Goal: Task Accomplishment & Management: Manage account settings

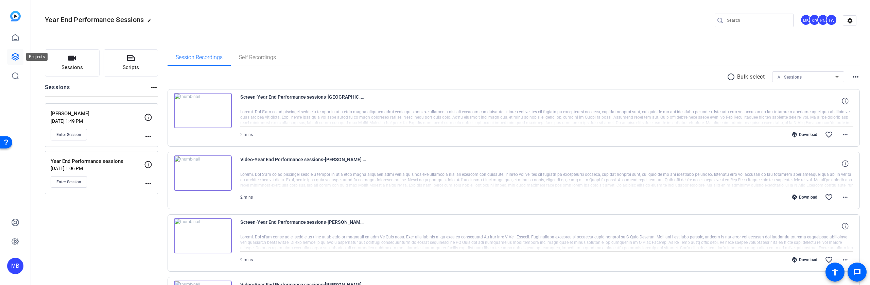
click at [14, 55] on icon at bounding box center [15, 57] width 8 height 8
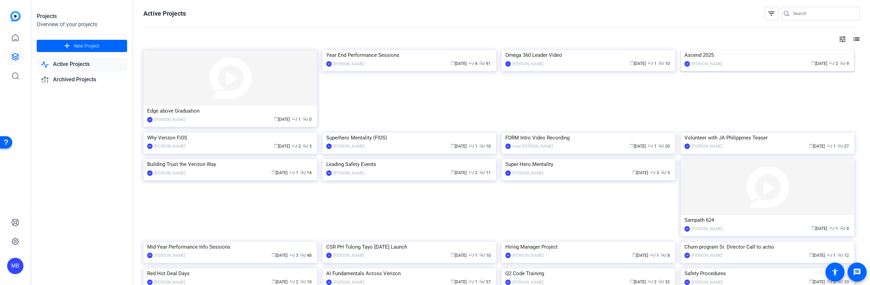
click at [694, 60] on div "Ascend 2025" at bounding box center [767, 55] width 166 height 10
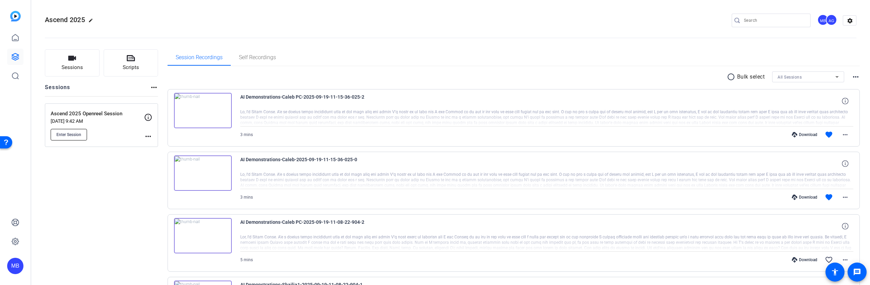
click at [80, 133] on span "Enter Session" at bounding box center [68, 134] width 25 height 5
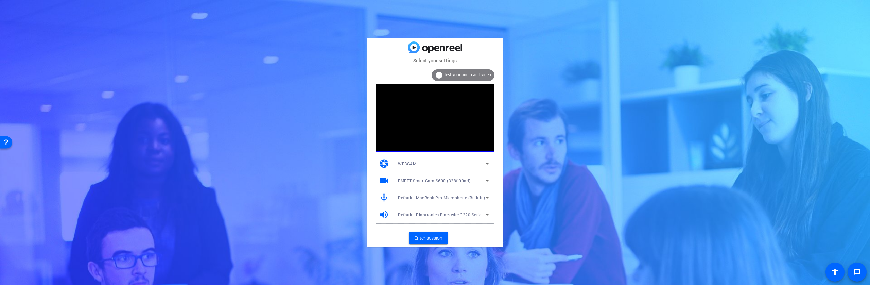
click at [447, 196] on span "Default - MacBook Pro Microphone (Built-in)" at bounding box center [441, 197] width 87 height 5
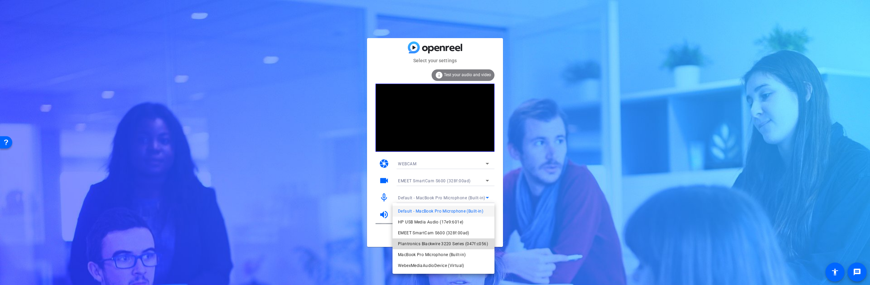
click at [427, 242] on span "Plantronics Blackwire 3220 Series (047f:c056)" at bounding box center [443, 244] width 90 height 8
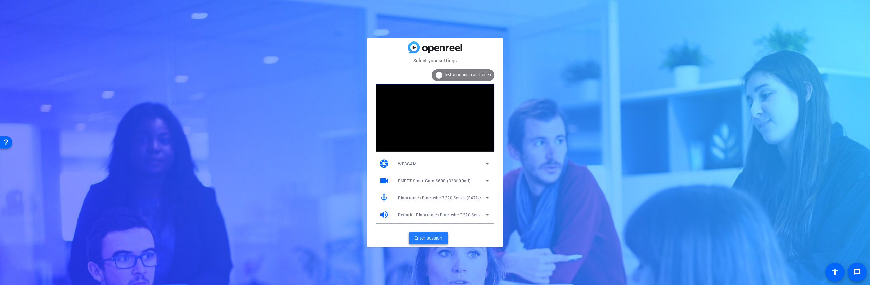
click at [428, 238] on span "Enter session" at bounding box center [428, 237] width 28 height 7
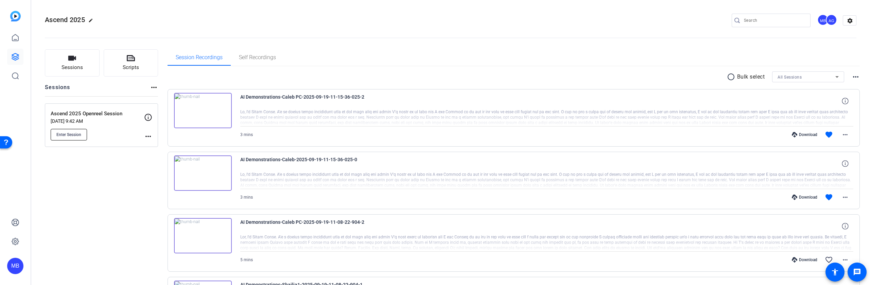
click at [69, 132] on span "Enter Session" at bounding box center [68, 134] width 25 height 5
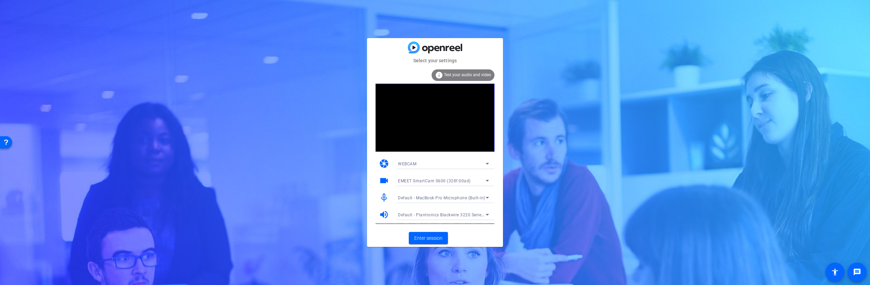
click at [427, 198] on span "Default - MacBook Pro Microphone (Built-in)" at bounding box center [441, 197] width 87 height 5
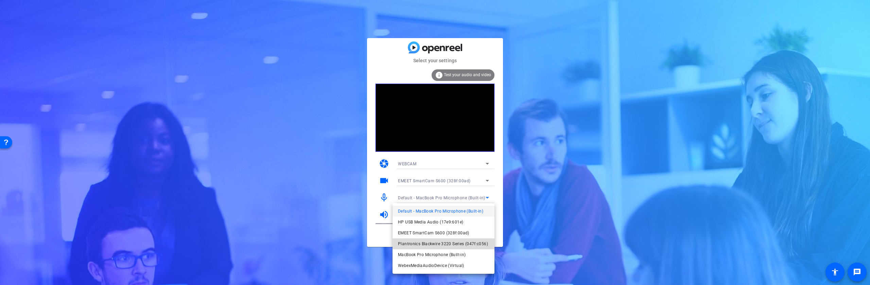
click at [428, 242] on span "Plantronics Blackwire 3220 Series (047f:c056)" at bounding box center [443, 244] width 90 height 8
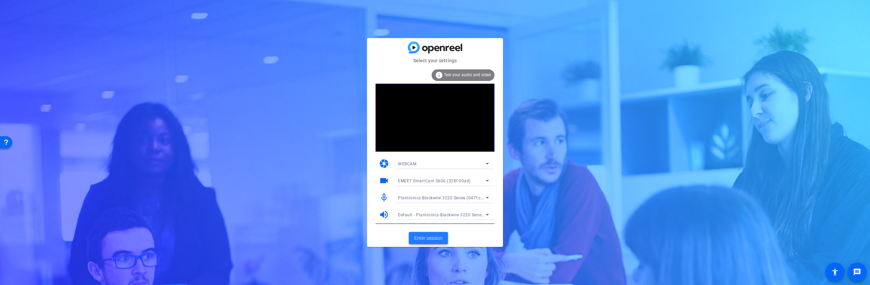
click at [428, 240] on span "Enter session" at bounding box center [428, 237] width 28 height 7
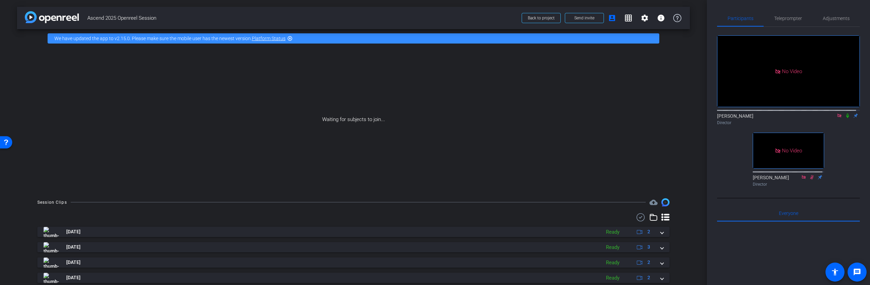
click at [845, 118] on icon at bounding box center [847, 115] width 5 height 5
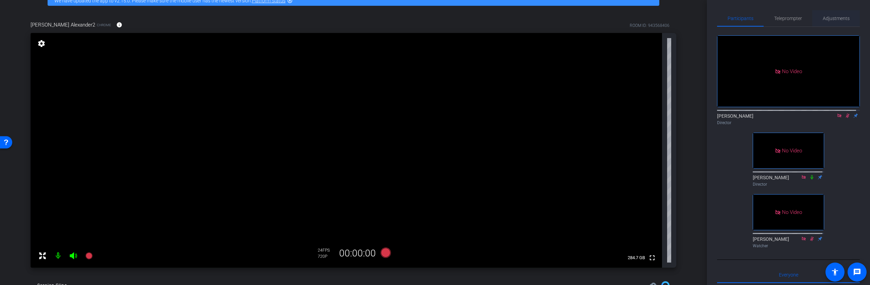
click at [830, 17] on span "Adjustments" at bounding box center [836, 18] width 27 height 5
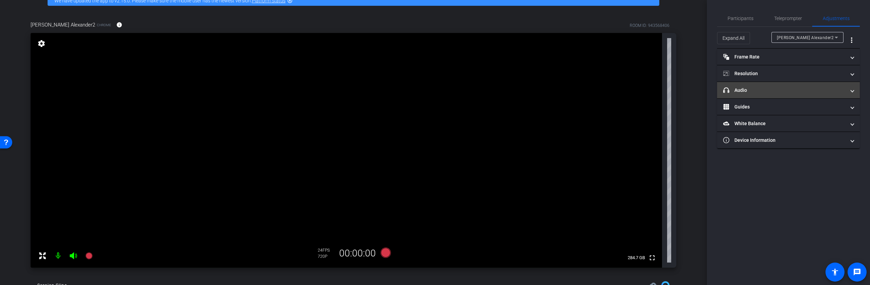
click at [773, 92] on mat-panel-title "headphone icon Audio" at bounding box center [784, 90] width 122 height 7
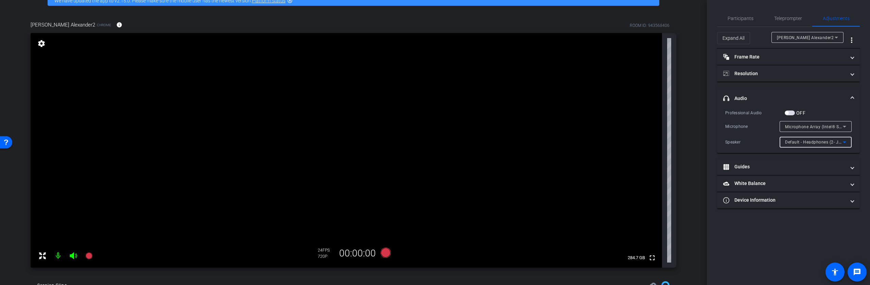
click at [827, 140] on span "Default - Headphones (2- Jabra Evolve2 65 Flex) (Bluetooth)" at bounding box center [845, 141] width 120 height 5
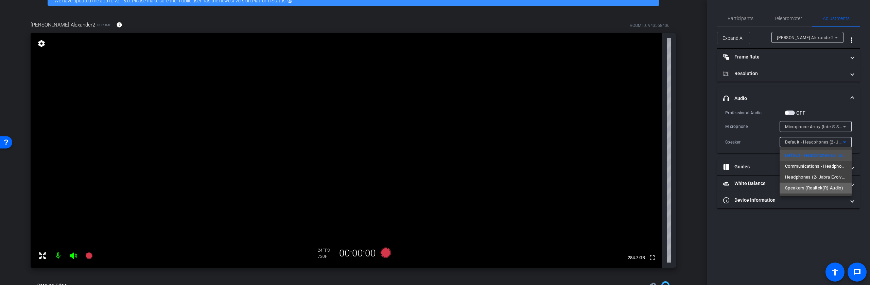
click at [816, 189] on span "Speakers (Realtek(R) Audio)" at bounding box center [814, 188] width 58 height 8
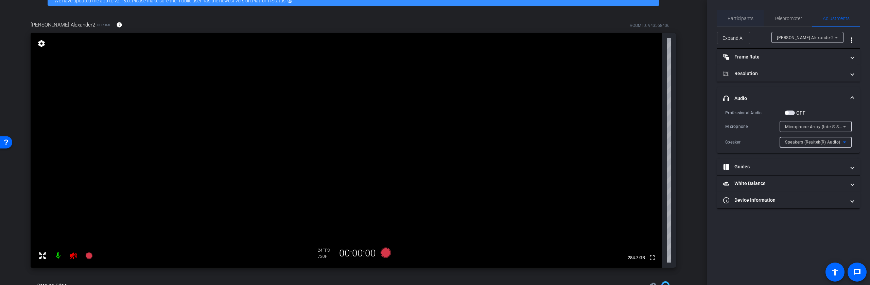
click at [746, 16] on span "Participants" at bounding box center [740, 18] width 26 height 5
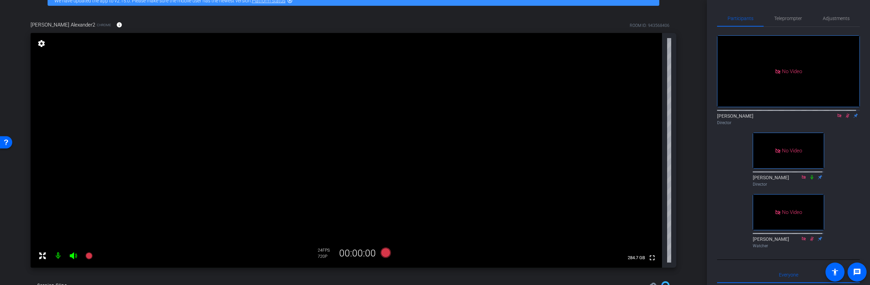
click at [846, 113] on icon at bounding box center [847, 115] width 5 height 5
click at [839, 19] on span "Adjustments" at bounding box center [836, 18] width 27 height 5
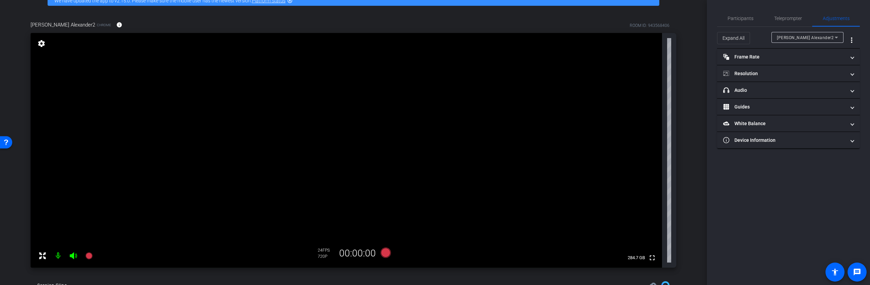
click at [834, 32] on div "Shawn Alexander2" at bounding box center [807, 37] width 61 height 11
click at [822, 51] on mat-option "Shawn Alexander2" at bounding box center [807, 51] width 72 height 11
click at [772, 90] on mat-panel-title "headphone icon Audio" at bounding box center [784, 90] width 122 height 7
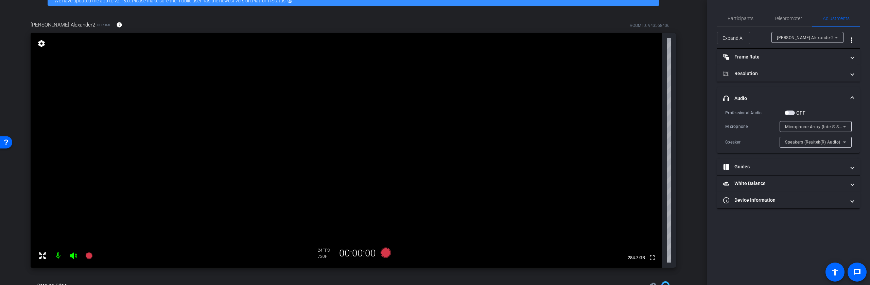
click at [799, 142] on span "Speakers (Realtek(R) Audio)" at bounding box center [812, 142] width 55 height 5
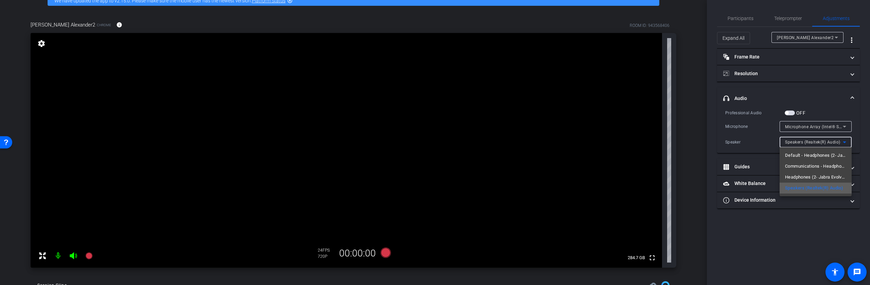
click at [809, 187] on span "Speakers (Realtek(R) Audio)" at bounding box center [814, 188] width 58 height 8
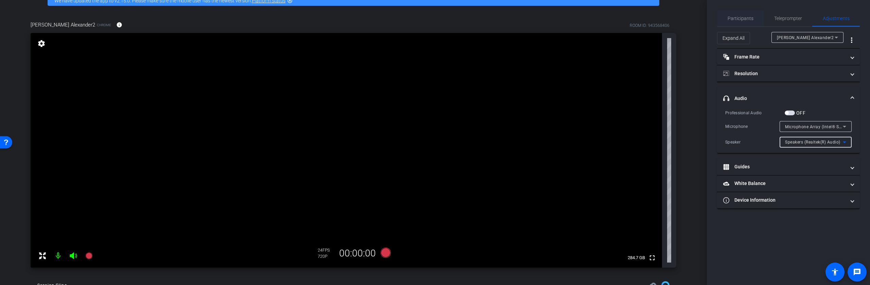
click at [741, 20] on span "Participants" at bounding box center [740, 18] width 26 height 5
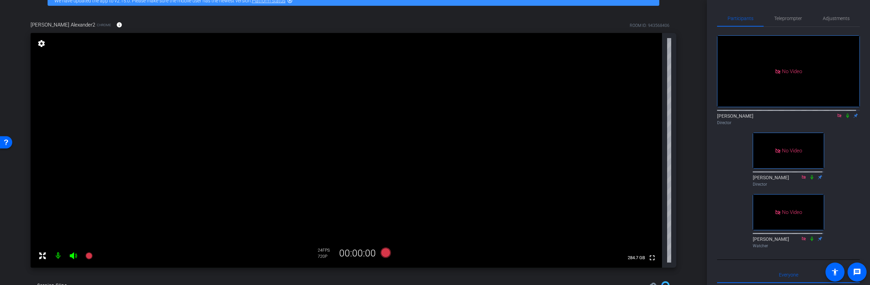
click at [845, 113] on icon at bounding box center [847, 115] width 5 height 5
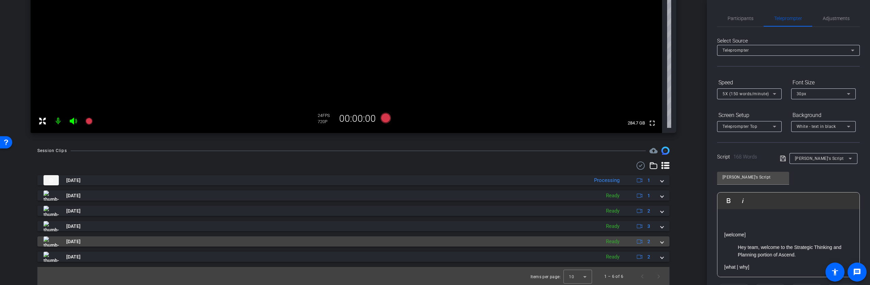
scroll to position [173, 0]
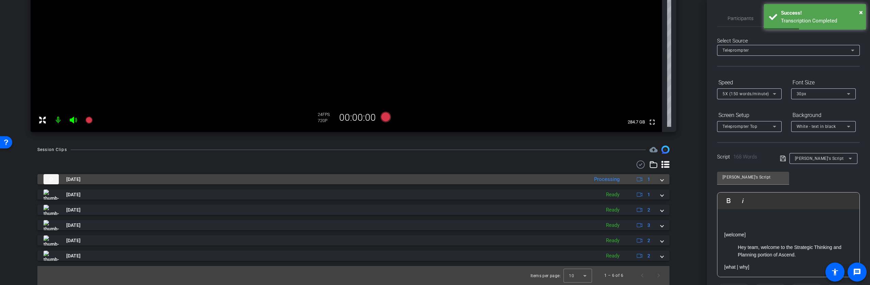
click at [290, 178] on mat-panel-title "Oct 2, 2025" at bounding box center [314, 179] width 542 height 10
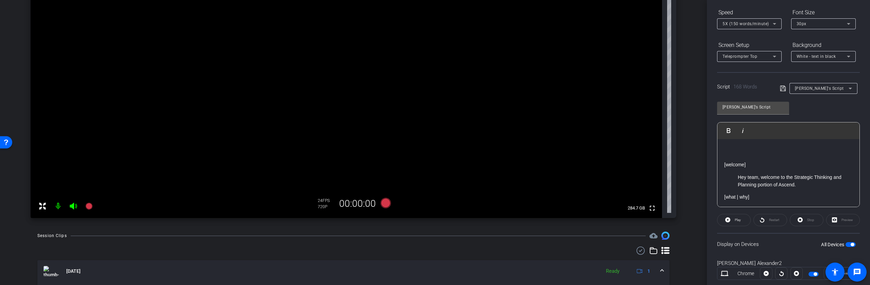
scroll to position [69, 0]
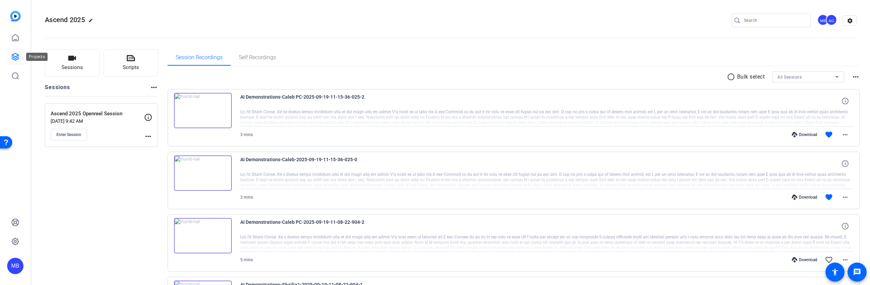
click at [13, 57] on icon at bounding box center [15, 56] width 7 height 7
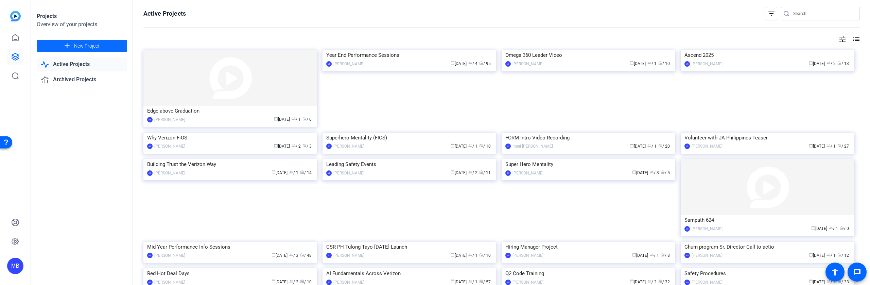
click at [82, 45] on span "New Project" at bounding box center [86, 45] width 25 height 7
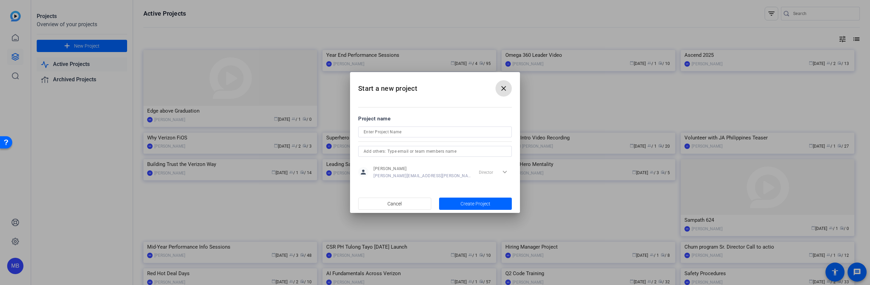
click at [405, 133] on input at bounding box center [435, 132] width 143 height 8
type input "Prospect Recording"
click at [504, 206] on span "button" at bounding box center [475, 203] width 73 height 16
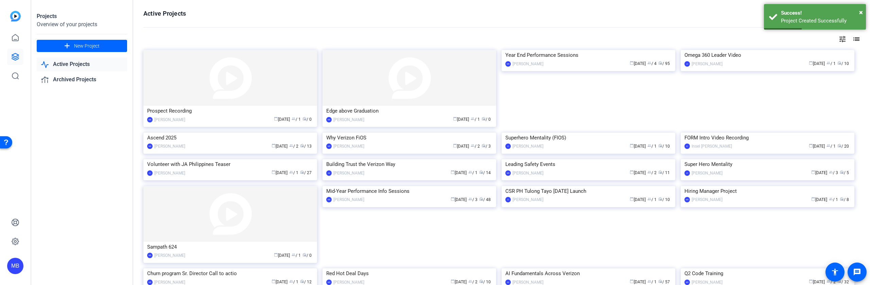
click at [178, 114] on div "Prospect Recording" at bounding box center [230, 111] width 166 height 10
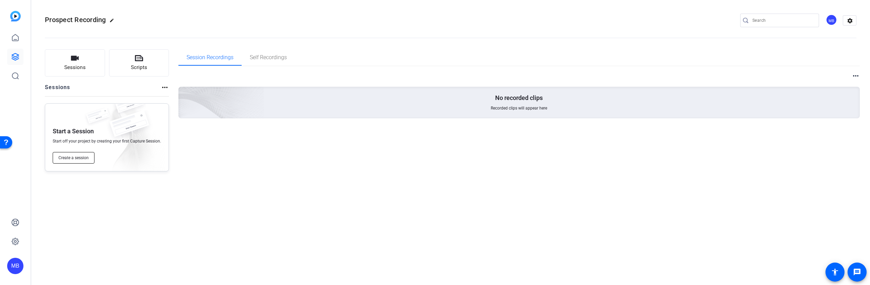
click at [75, 158] on span "Create a session" at bounding box center [73, 157] width 30 height 5
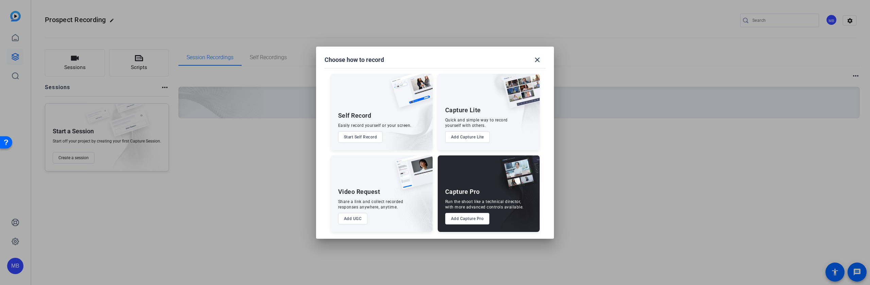
click at [483, 213] on button "Add Capture Pro" at bounding box center [467, 219] width 45 height 12
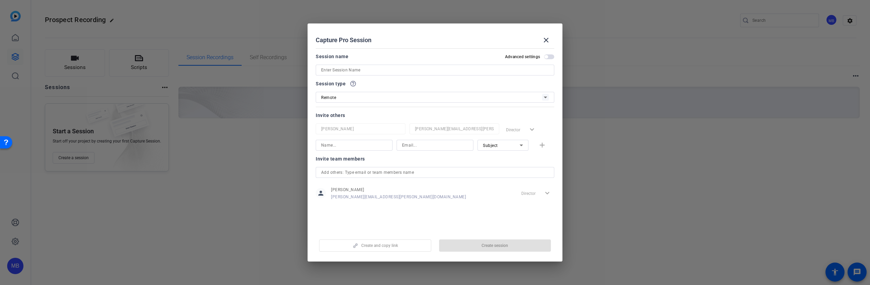
drag, startPoint x: 354, startPoint y: 69, endPoint x: 361, endPoint y: 71, distance: 6.8
click at [354, 69] on input at bounding box center [435, 70] width 228 height 8
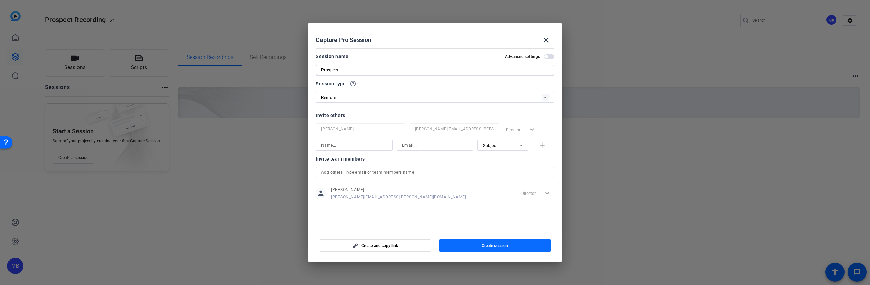
type input "Prospect"
click at [506, 245] on span "Create session" at bounding box center [494, 245] width 27 height 5
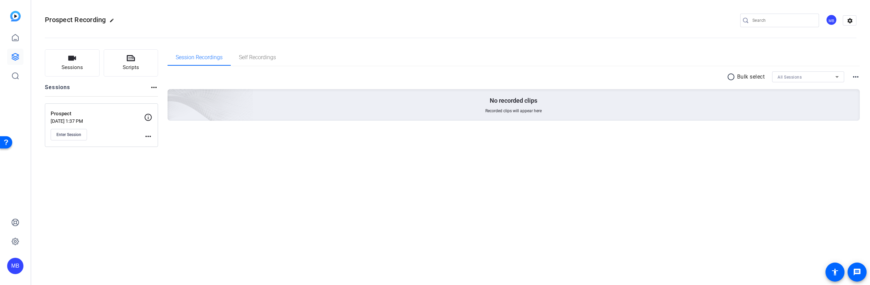
click at [148, 137] on mat-icon "more_horiz" at bounding box center [148, 136] width 8 height 8
click at [164, 147] on span "Edit Session" at bounding box center [165, 146] width 31 height 8
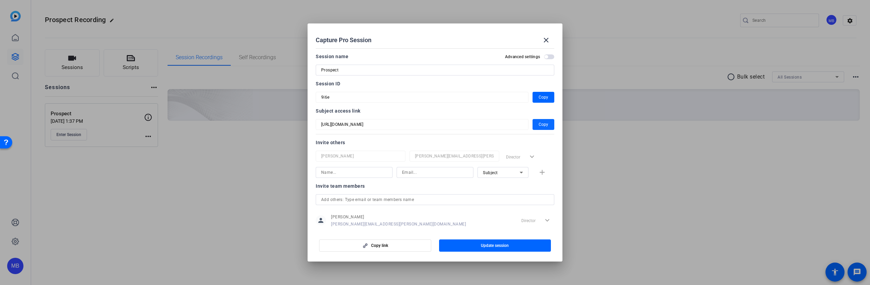
click at [544, 125] on span "button" at bounding box center [543, 124] width 22 height 16
